Goal: Information Seeking & Learning: Check status

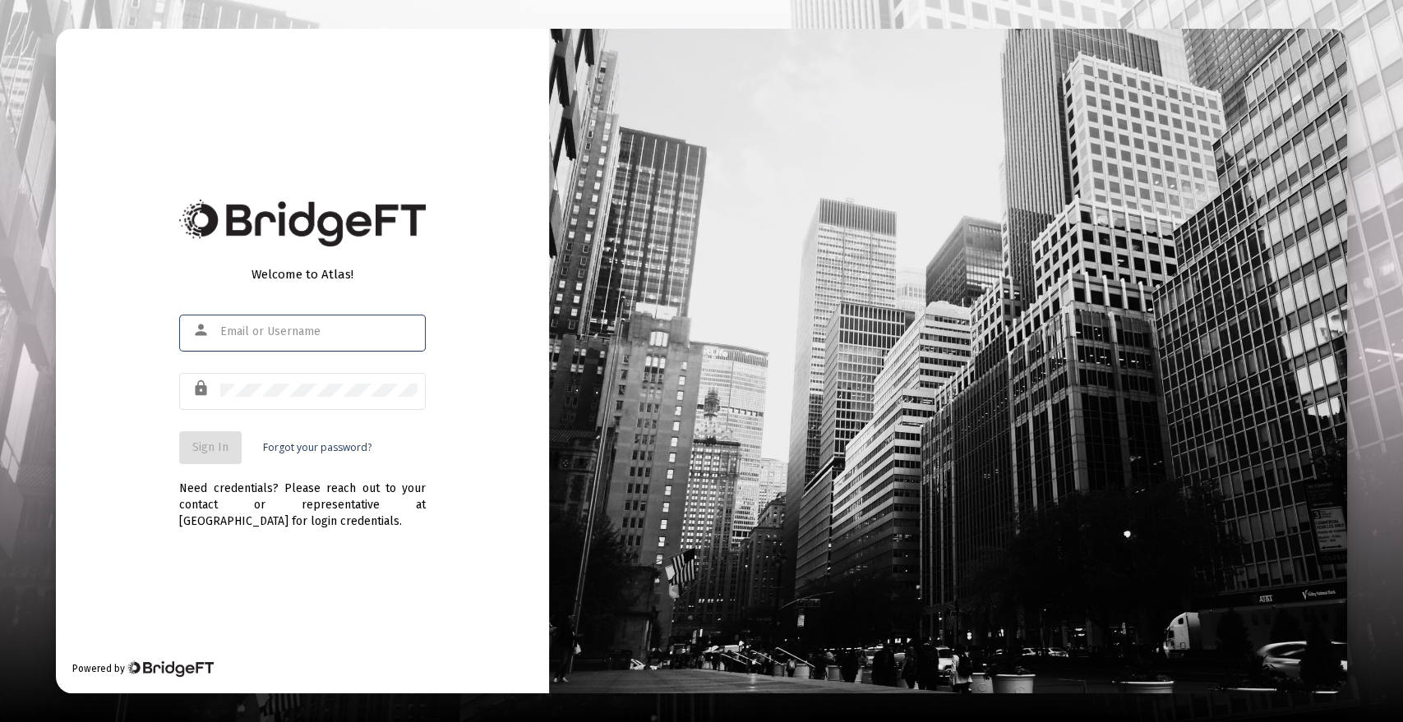
type input "[PERSON_NAME][EMAIL_ADDRESS][DOMAIN_NAME]"
click at [218, 446] on span "Sign In" at bounding box center [210, 447] width 36 height 14
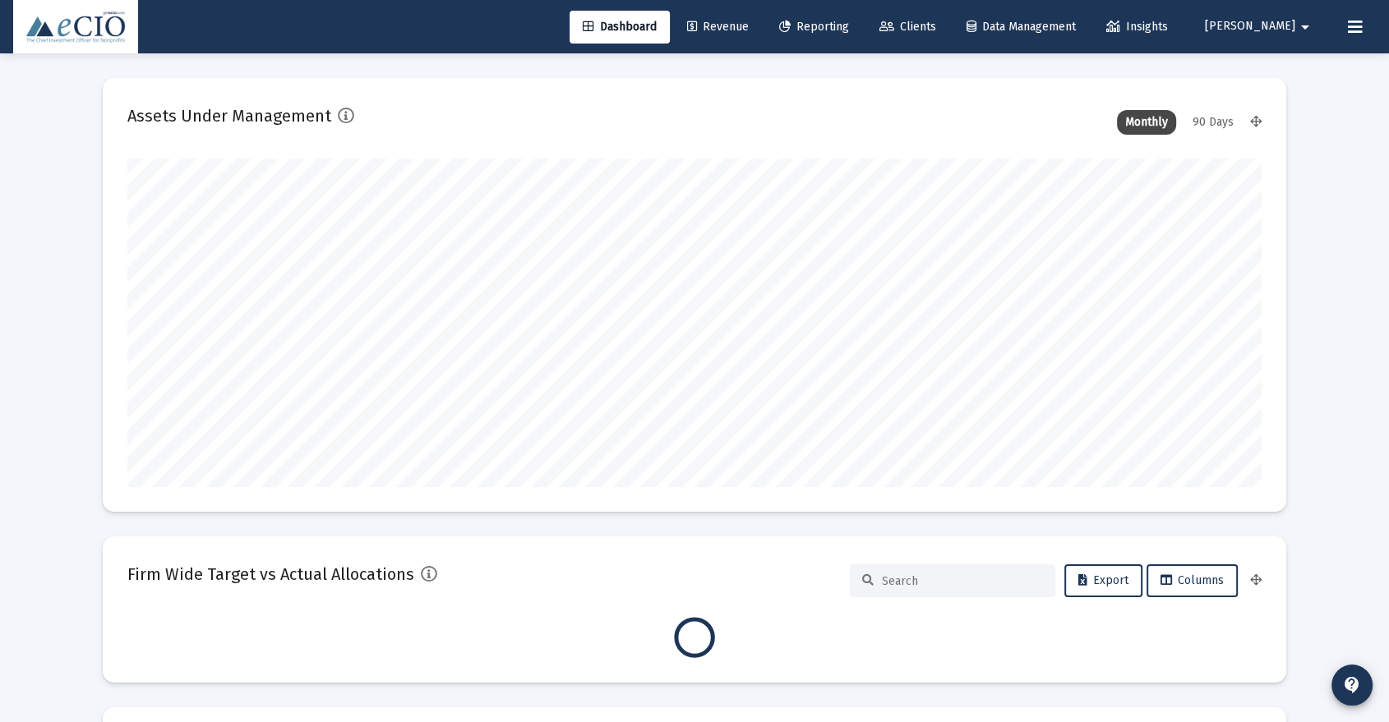
scroll to position [329, 1133]
type input "[DATE]"
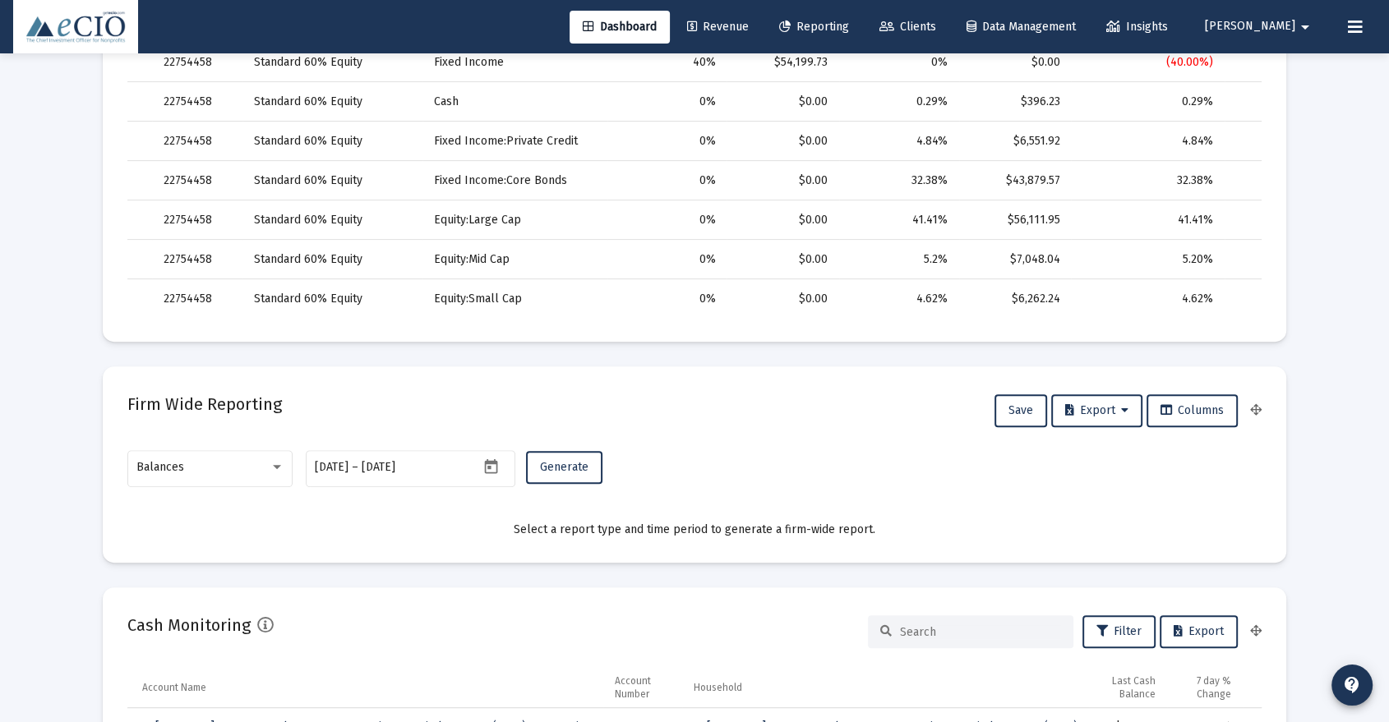
scroll to position [712, 0]
click at [268, 458] on div "Balances" at bounding box center [210, 465] width 148 height 40
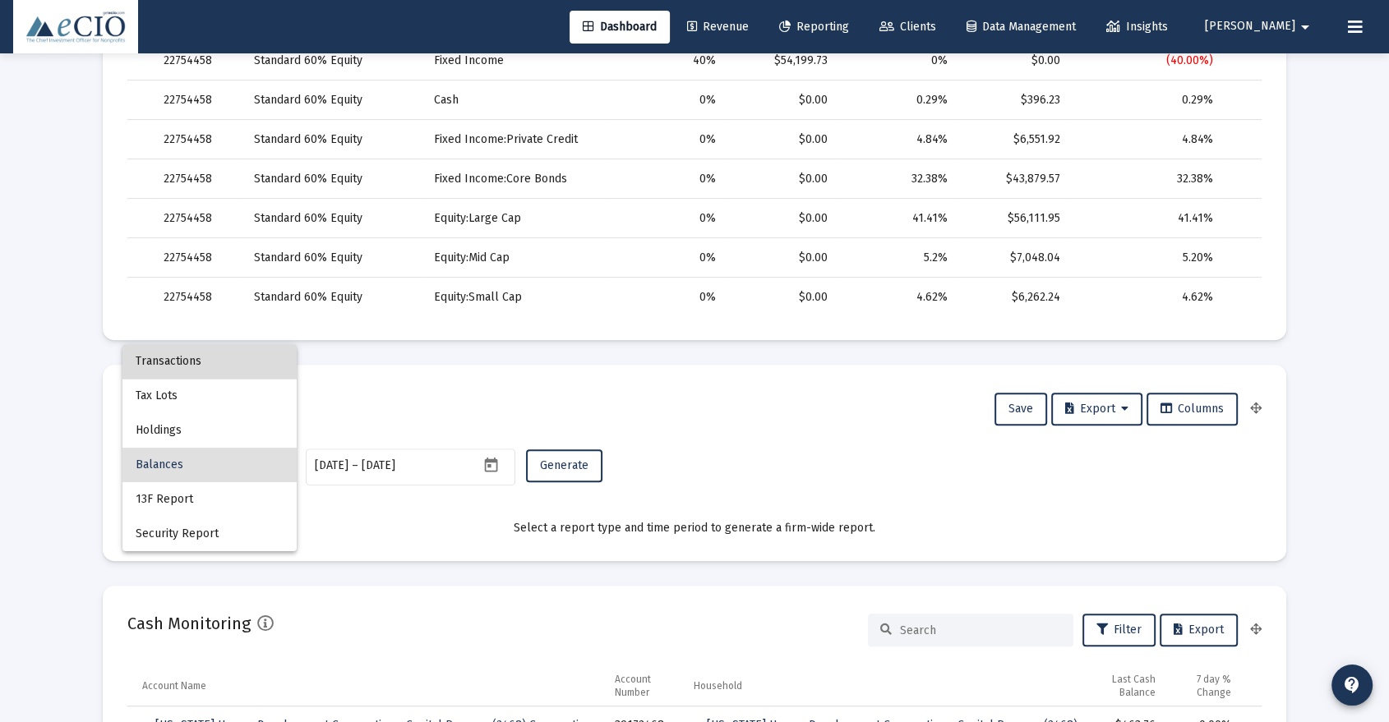
click at [233, 365] on span "Transactions" at bounding box center [210, 361] width 148 height 35
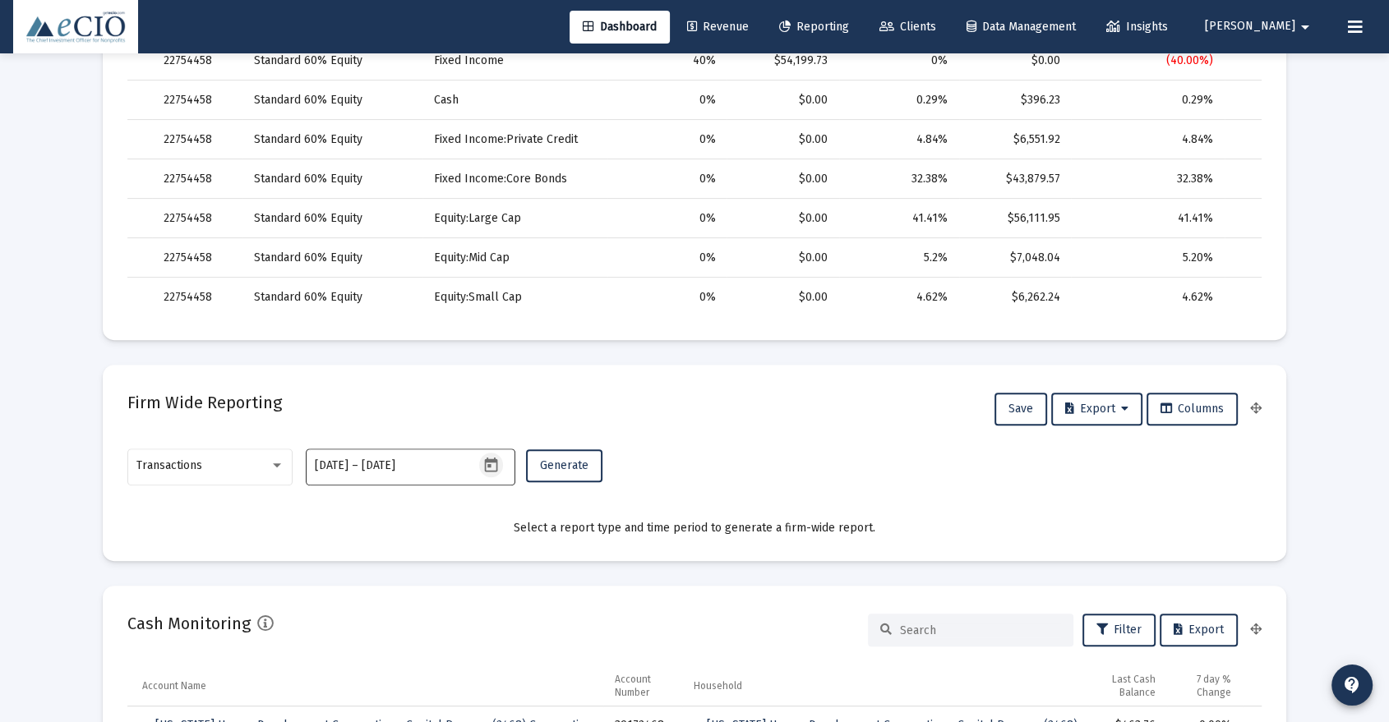
click at [495, 468] on icon "Open calendar" at bounding box center [490, 465] width 17 height 17
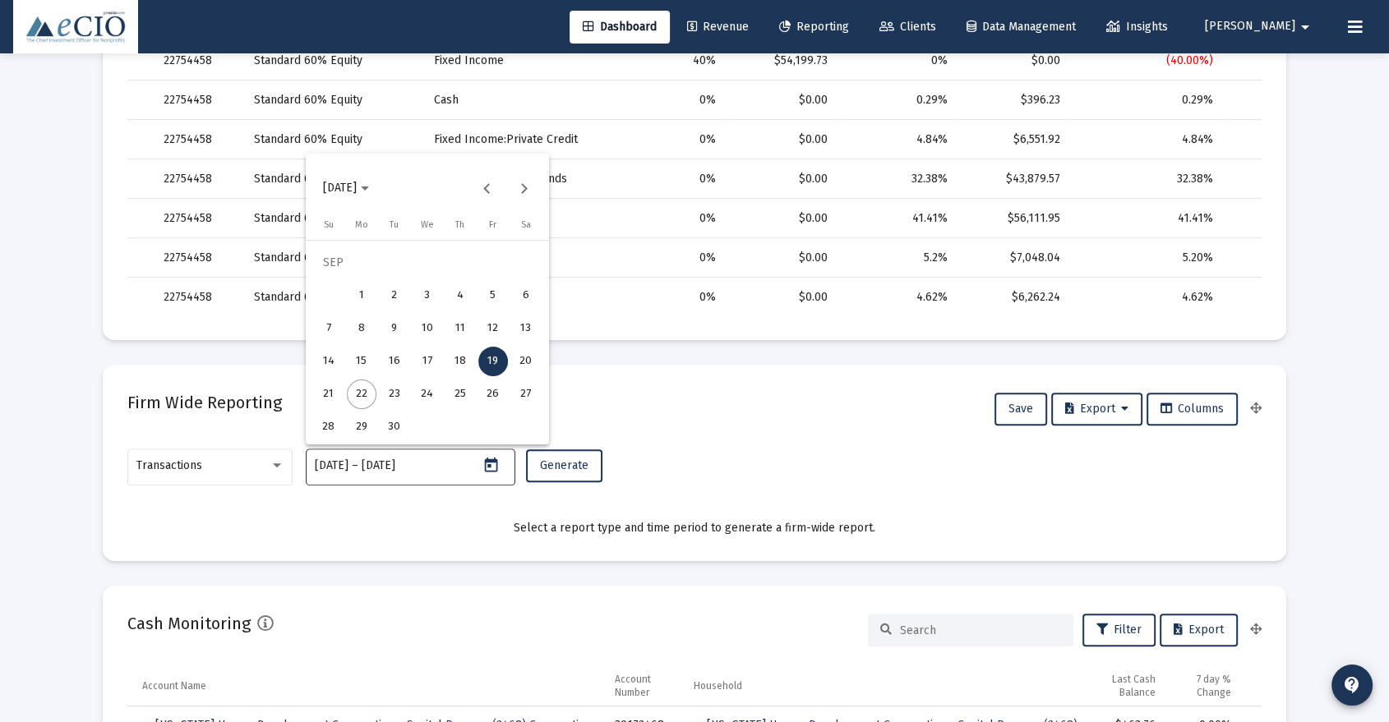
click at [495, 468] on div at bounding box center [694, 361] width 1389 height 722
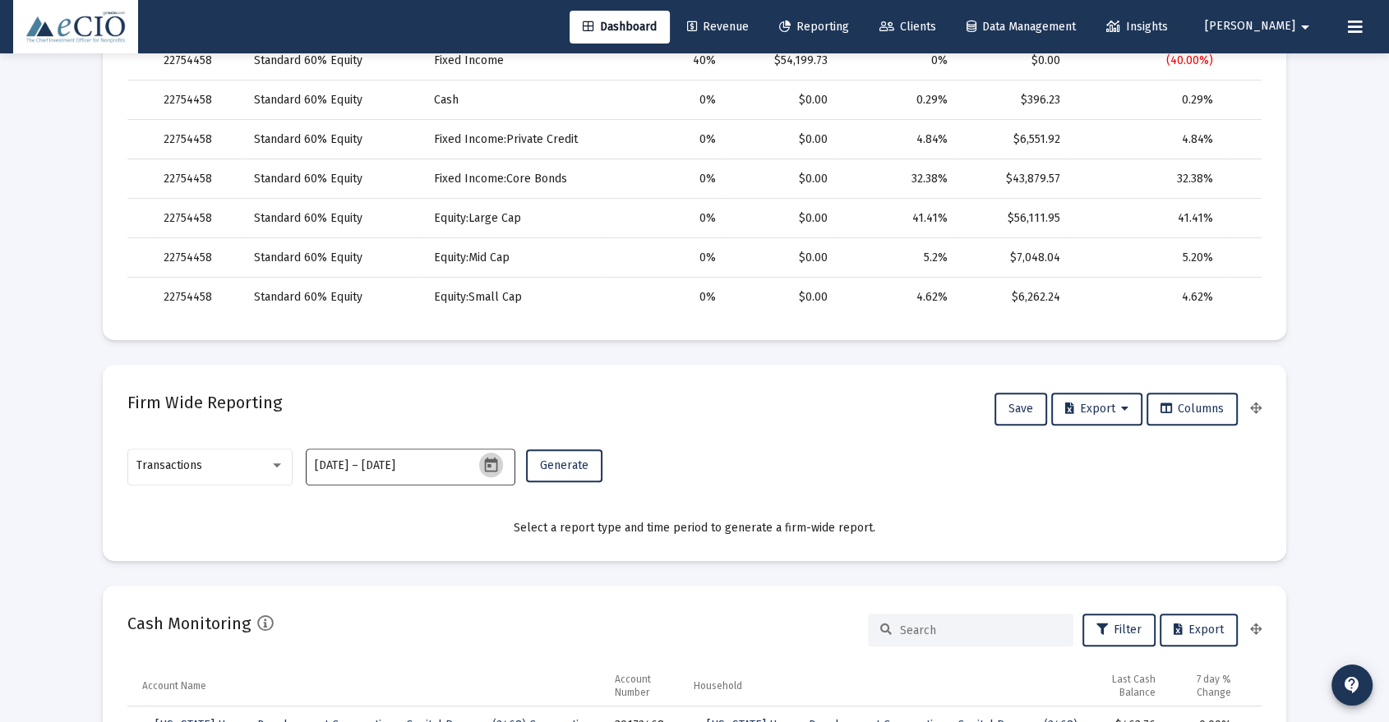
click at [495, 468] on icon "Open calendar" at bounding box center [490, 465] width 17 height 17
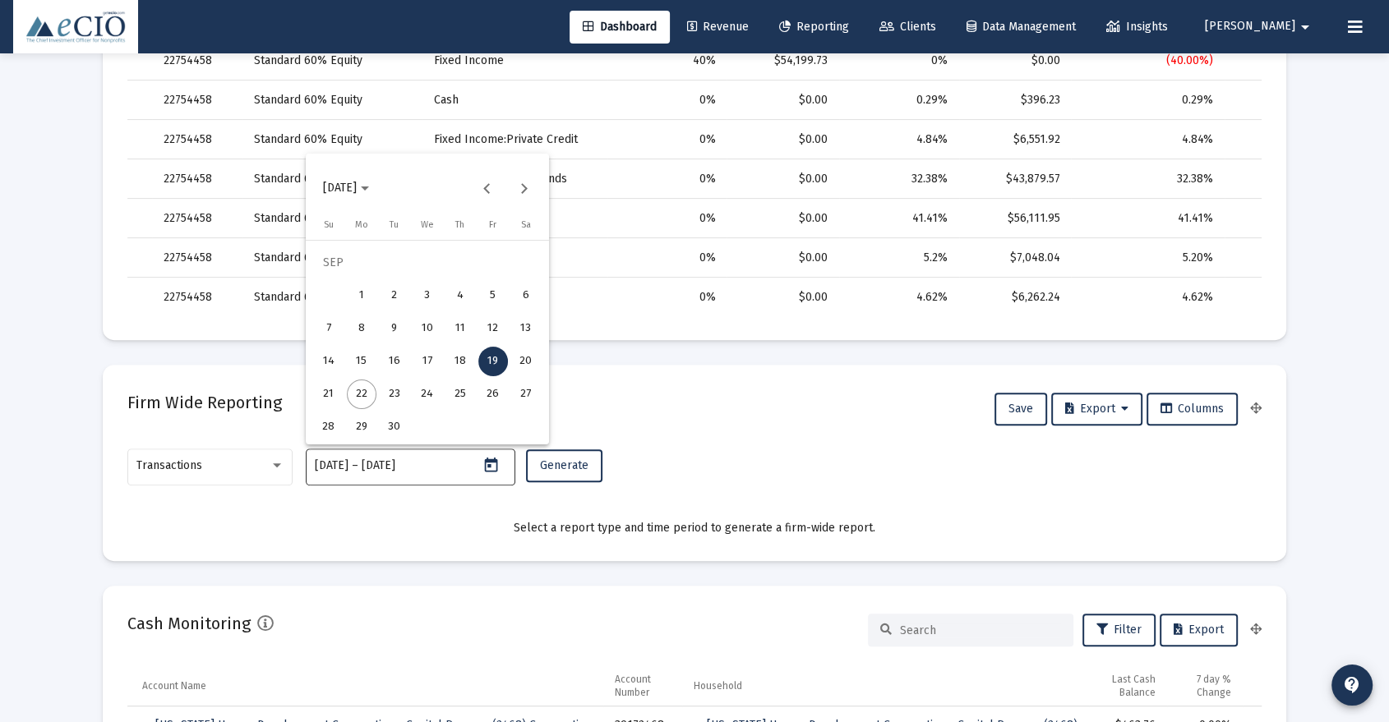
click at [495, 468] on div at bounding box center [694, 361] width 1389 height 722
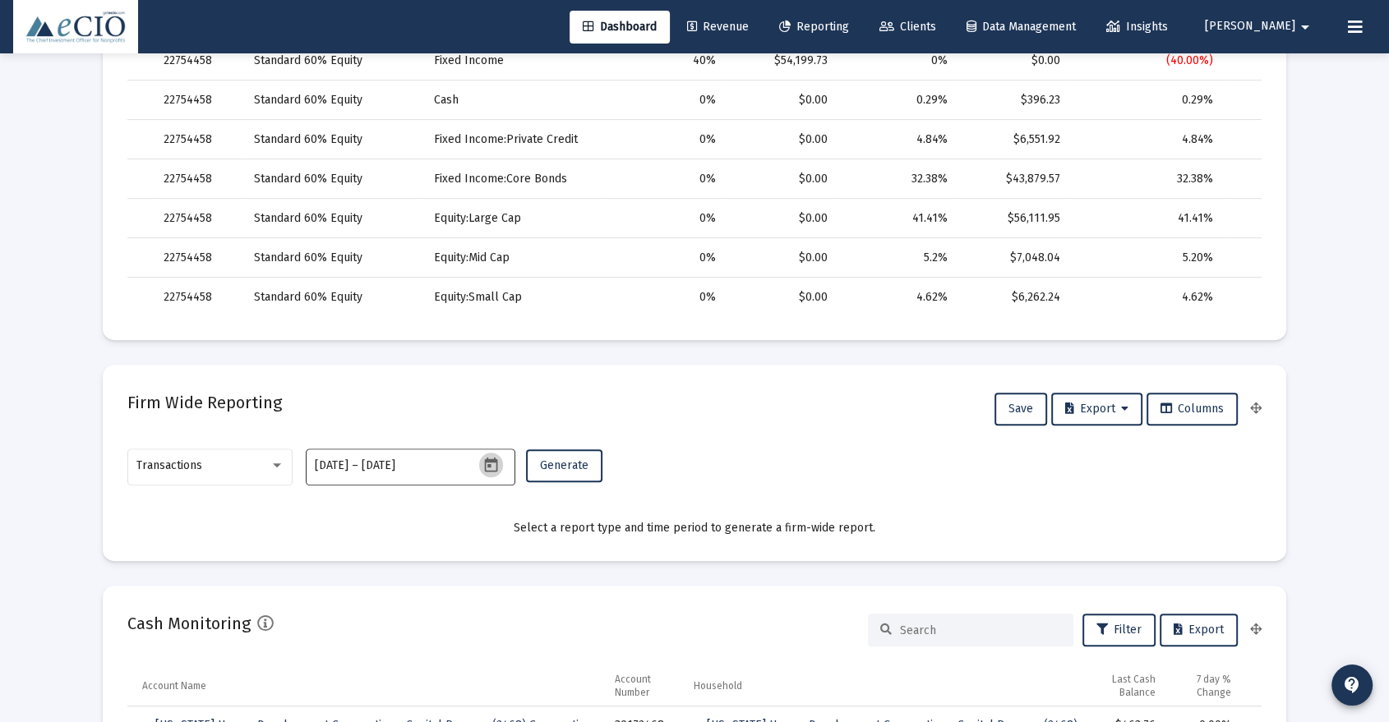
click at [495, 468] on icon "Open calendar" at bounding box center [490, 465] width 17 height 17
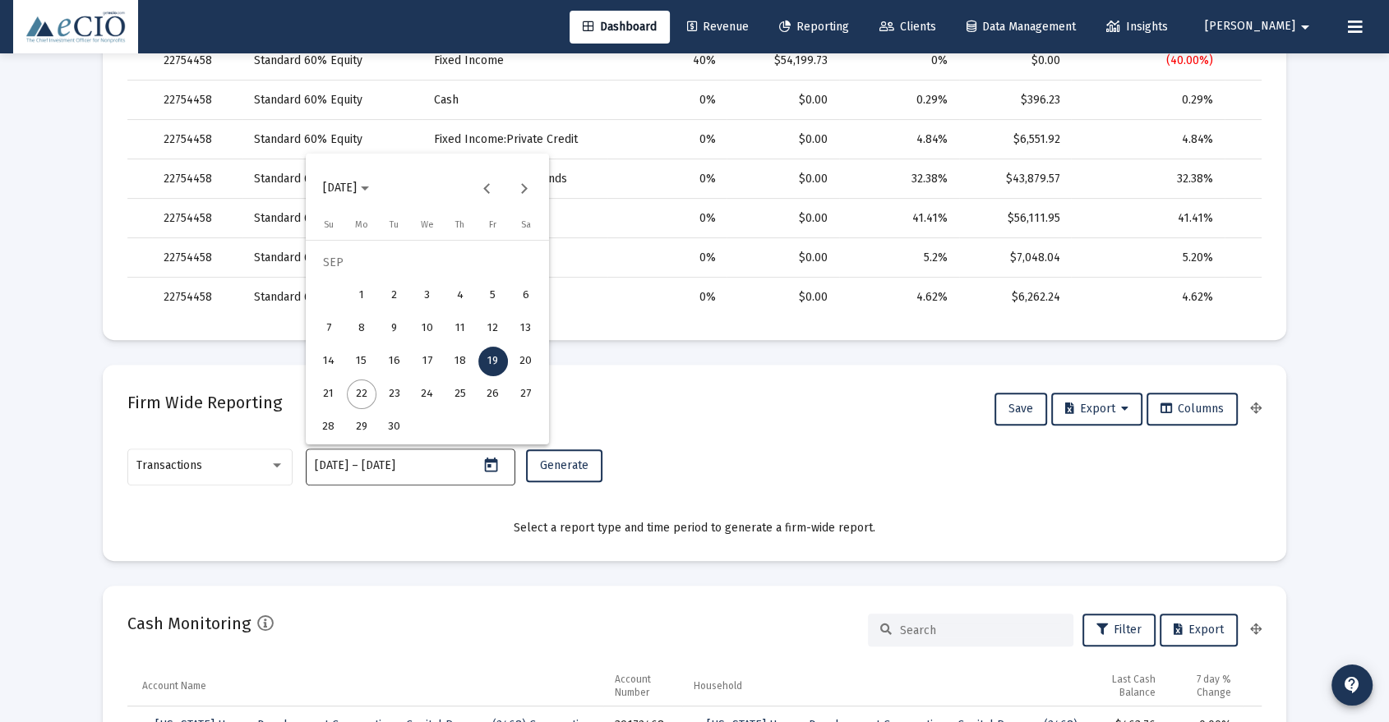
click at [495, 468] on div at bounding box center [694, 361] width 1389 height 722
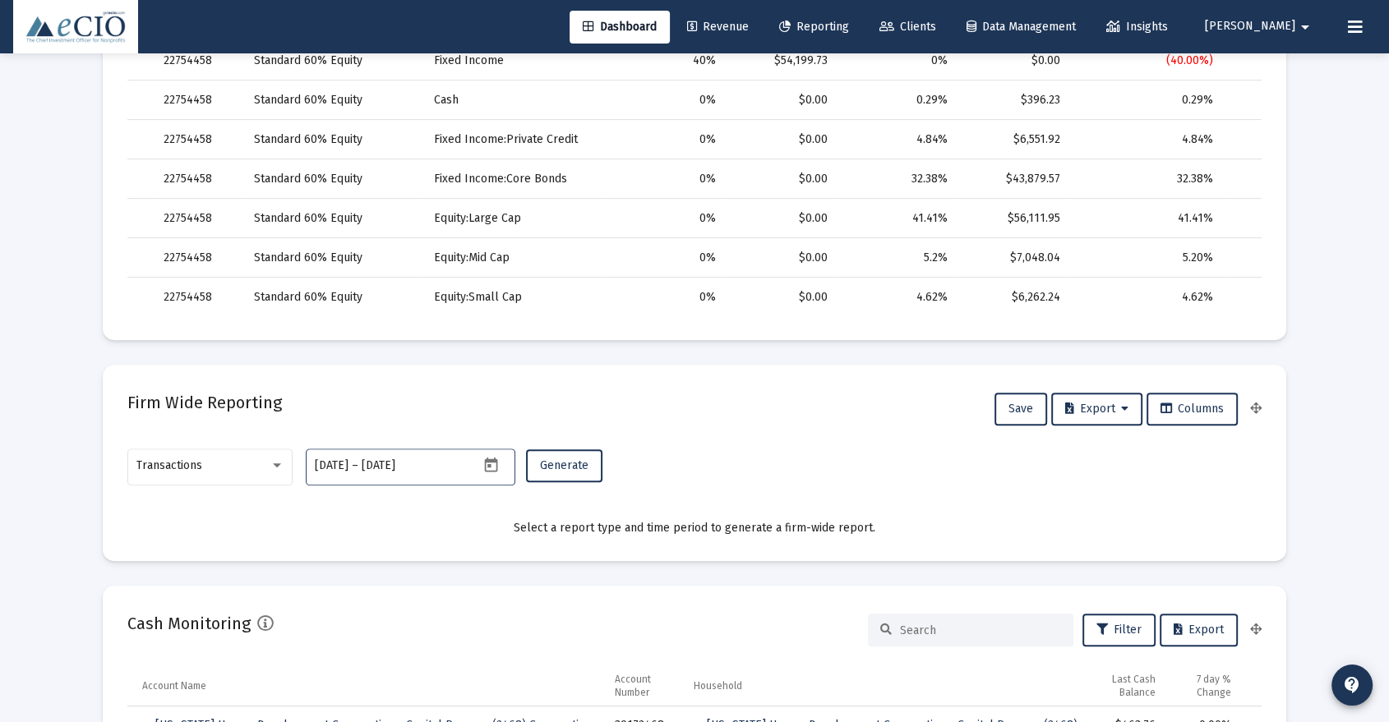
click at [438, 464] on input "[DATE]" at bounding box center [401, 465] width 79 height 13
click at [488, 468] on icon "Open calendar" at bounding box center [490, 465] width 17 height 17
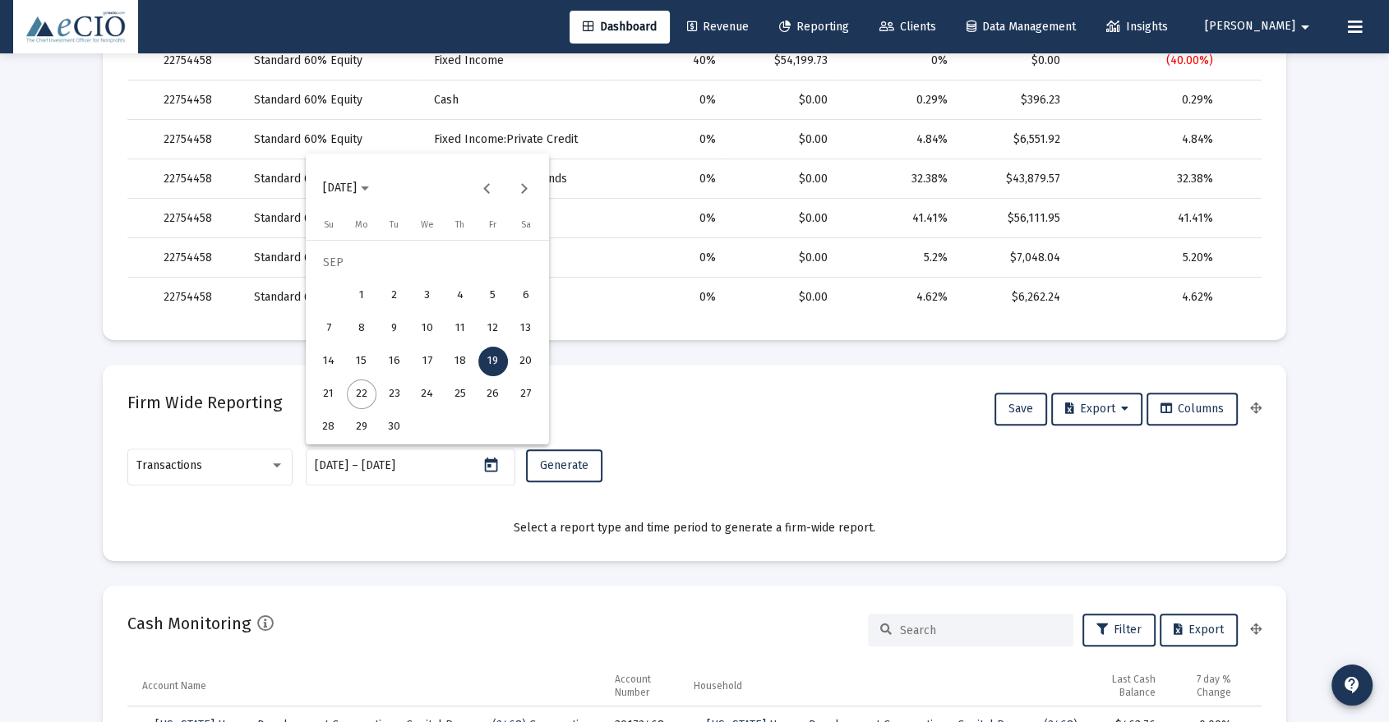
click at [359, 399] on div "22" at bounding box center [362, 395] width 30 height 30
type input "[DATE]"
click at [491, 361] on div "19" at bounding box center [493, 362] width 30 height 30
type input "[DATE]"
click at [362, 388] on div "22" at bounding box center [362, 395] width 30 height 30
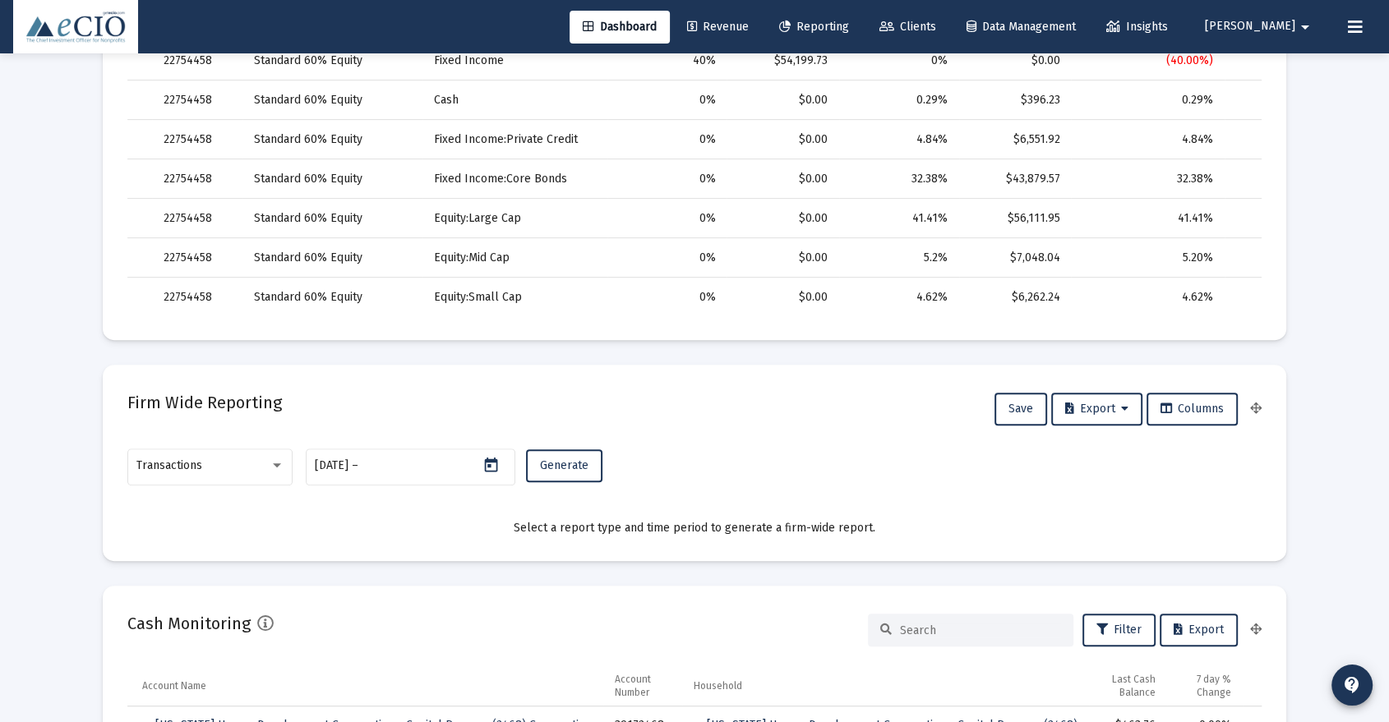
type input "[DATE]"
click at [581, 463] on span "Generate" at bounding box center [564, 466] width 48 height 14
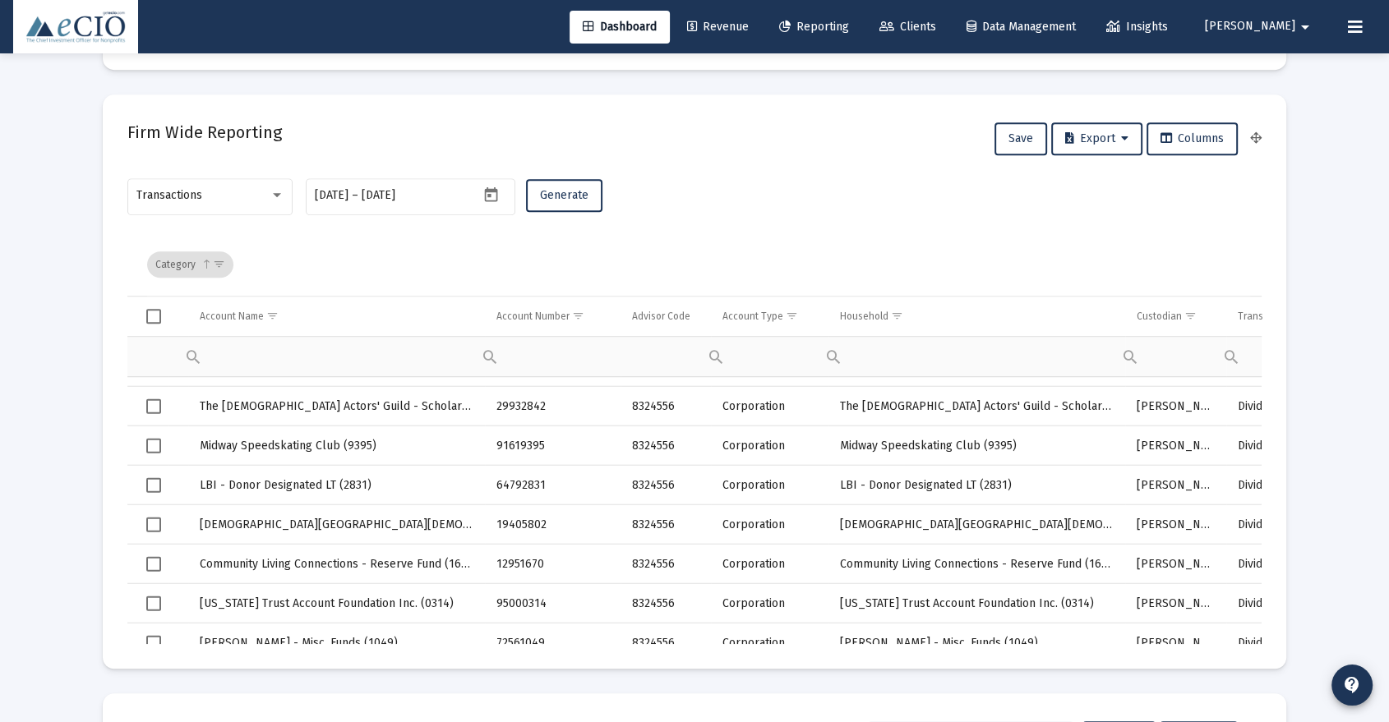
scroll to position [993, 0]
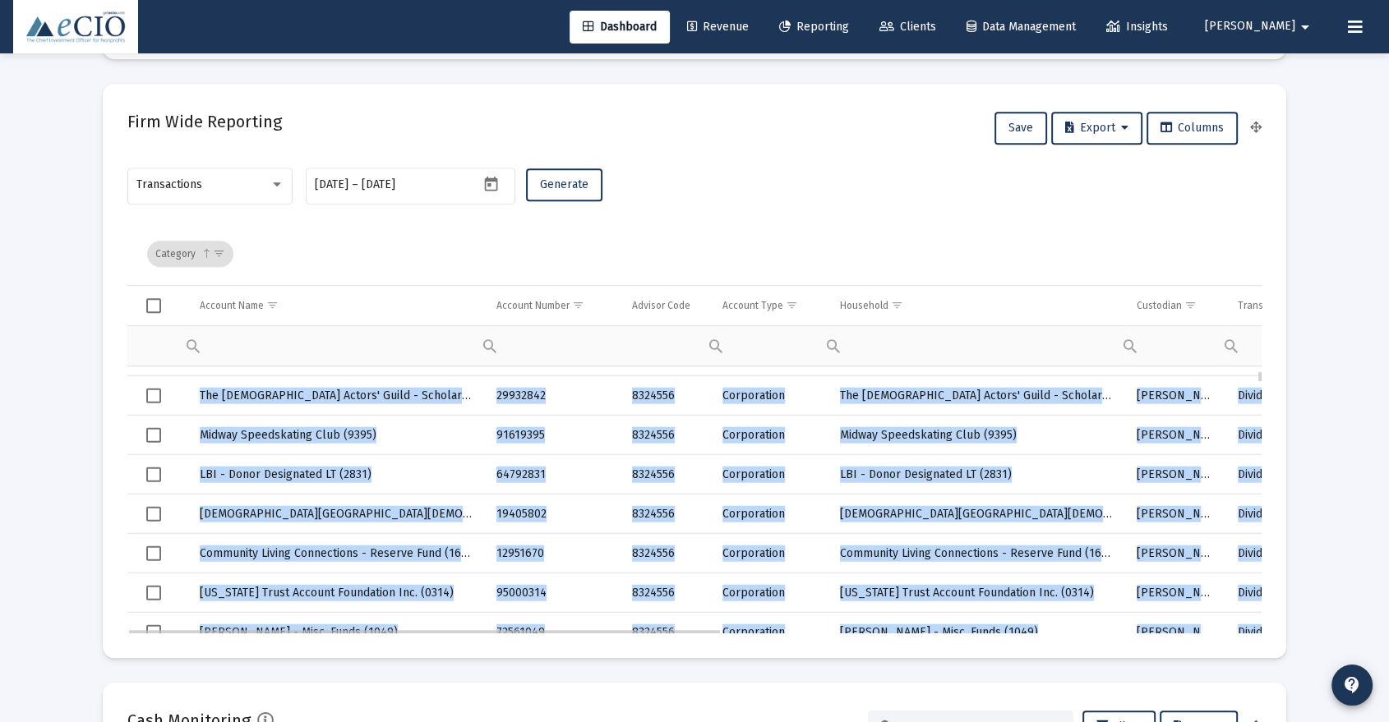
drag, startPoint x: 705, startPoint y: 634, endPoint x: 749, endPoint y: 629, distance: 44.6
click at [749, 629] on mat-card "Firm Wide Reporting Save Export Columns Transactions [DATE] [DATE] – [DATE] Gen…" at bounding box center [694, 371] width 1183 height 574
click at [883, 345] on div "Contains Does not contain Starts with Ends with Equals Does not equal Reset" at bounding box center [966, 344] width 297 height 39
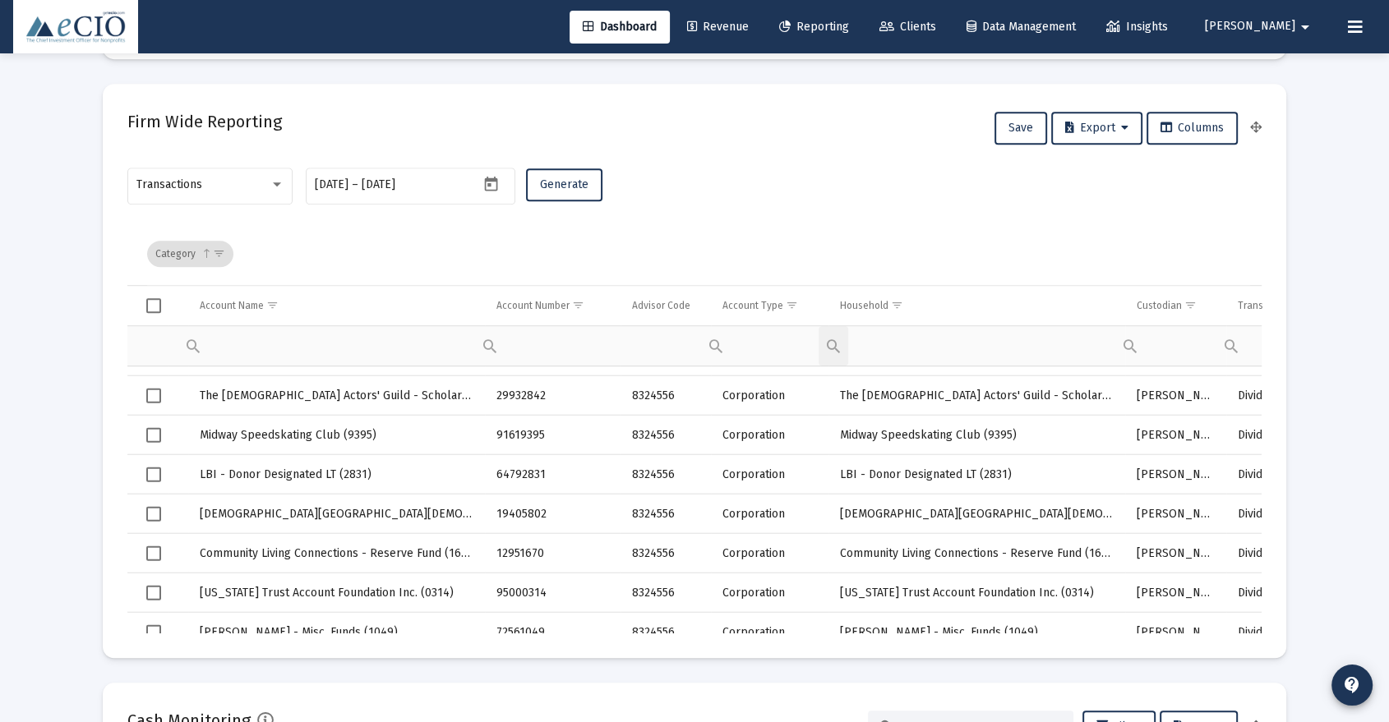
click at [907, 240] on div "Category" at bounding box center [698, 254] width 1103 height 62
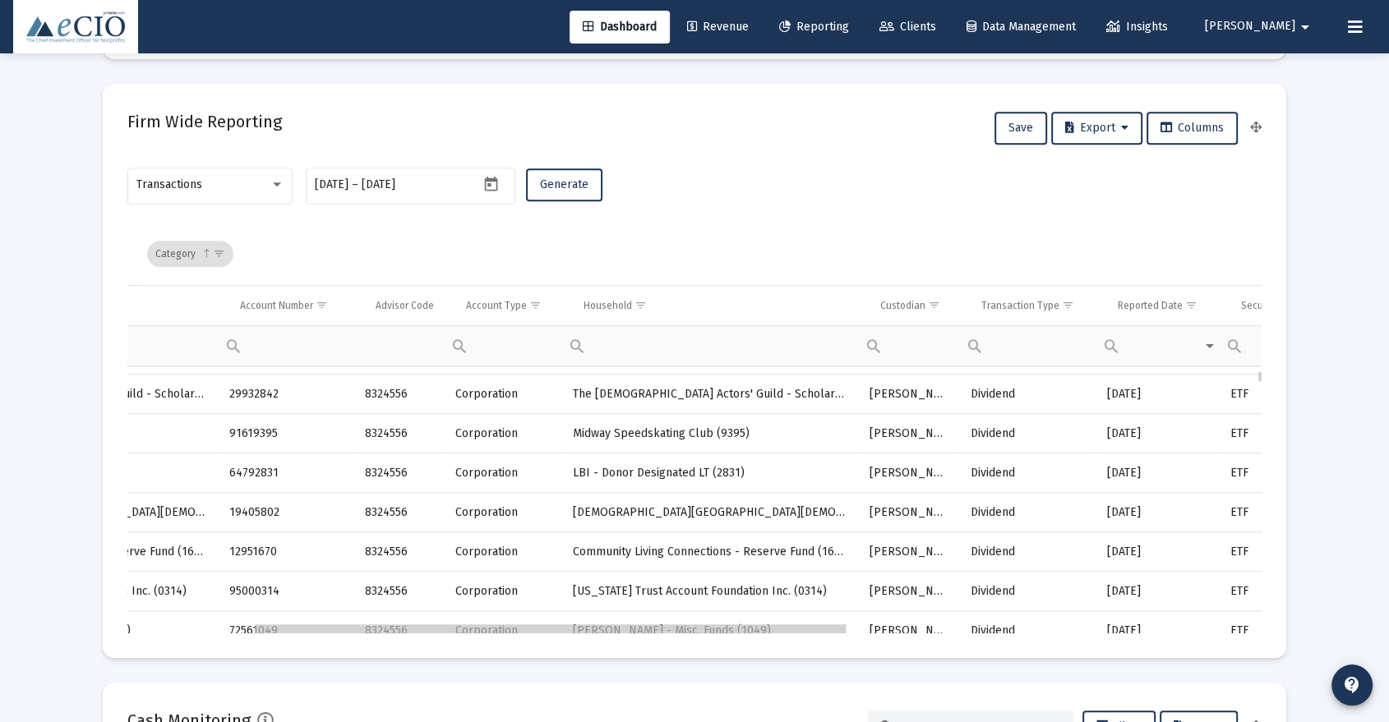
scroll to position [0, 267]
drag, startPoint x: 546, startPoint y: 631, endPoint x: 694, endPoint y: 627, distance: 148.0
click at [1057, 301] on span "Show filter options for column 'Transaction Type'" at bounding box center [1057, 305] width 12 height 12
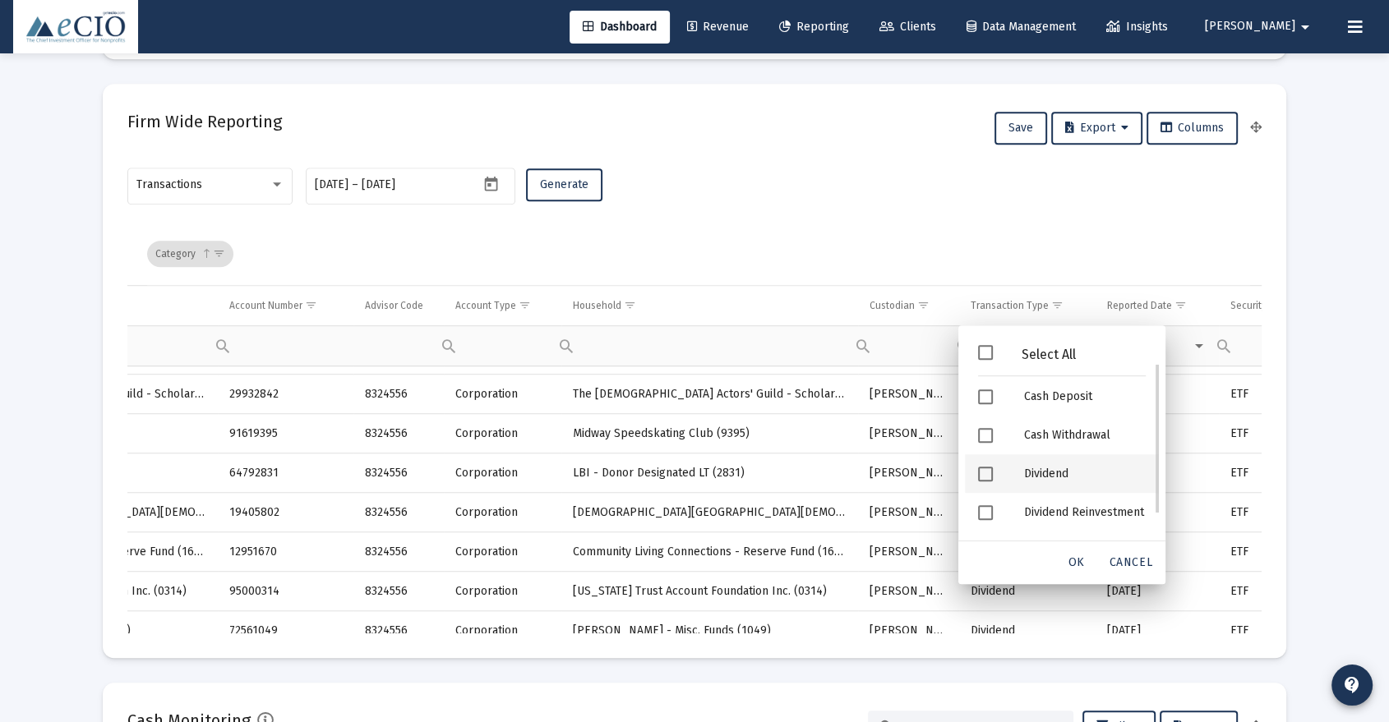
scroll to position [73, 0]
